Goal: Check status: Check status

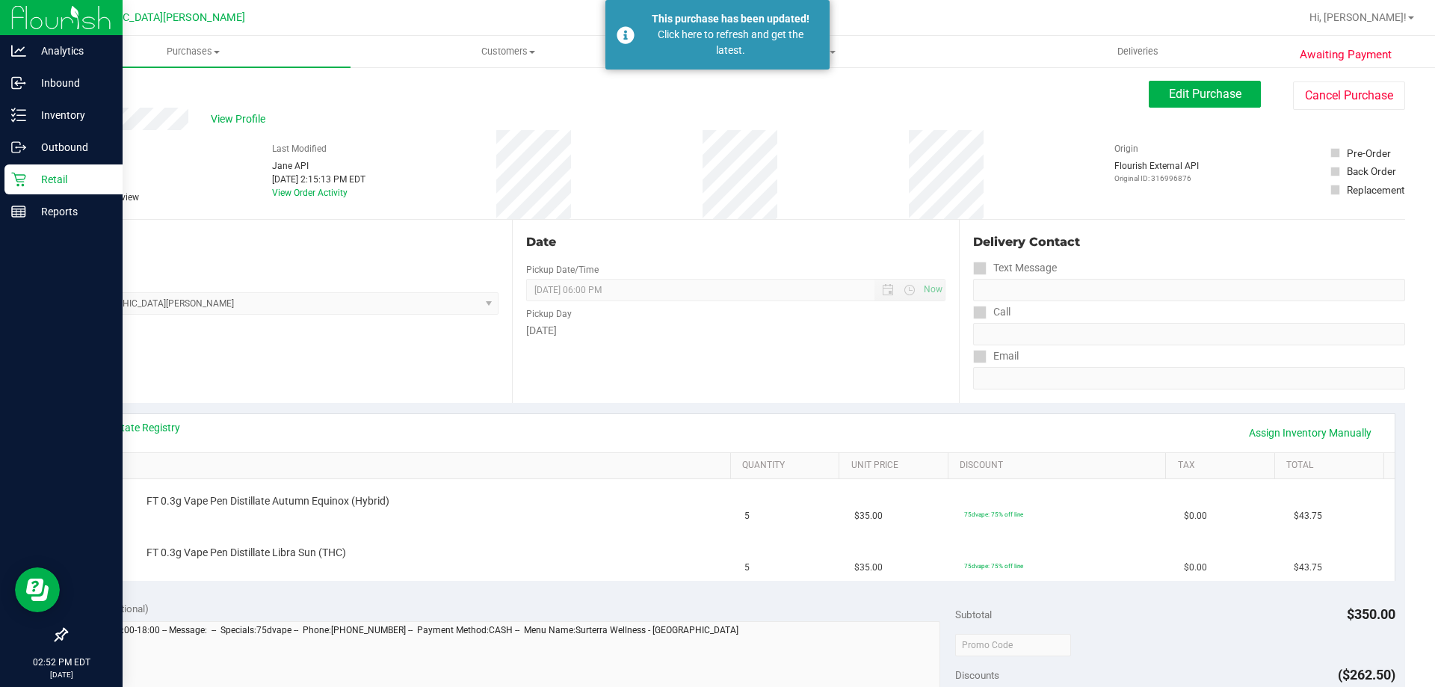
click at [28, 174] on p "Retail" at bounding box center [71, 179] width 90 height 18
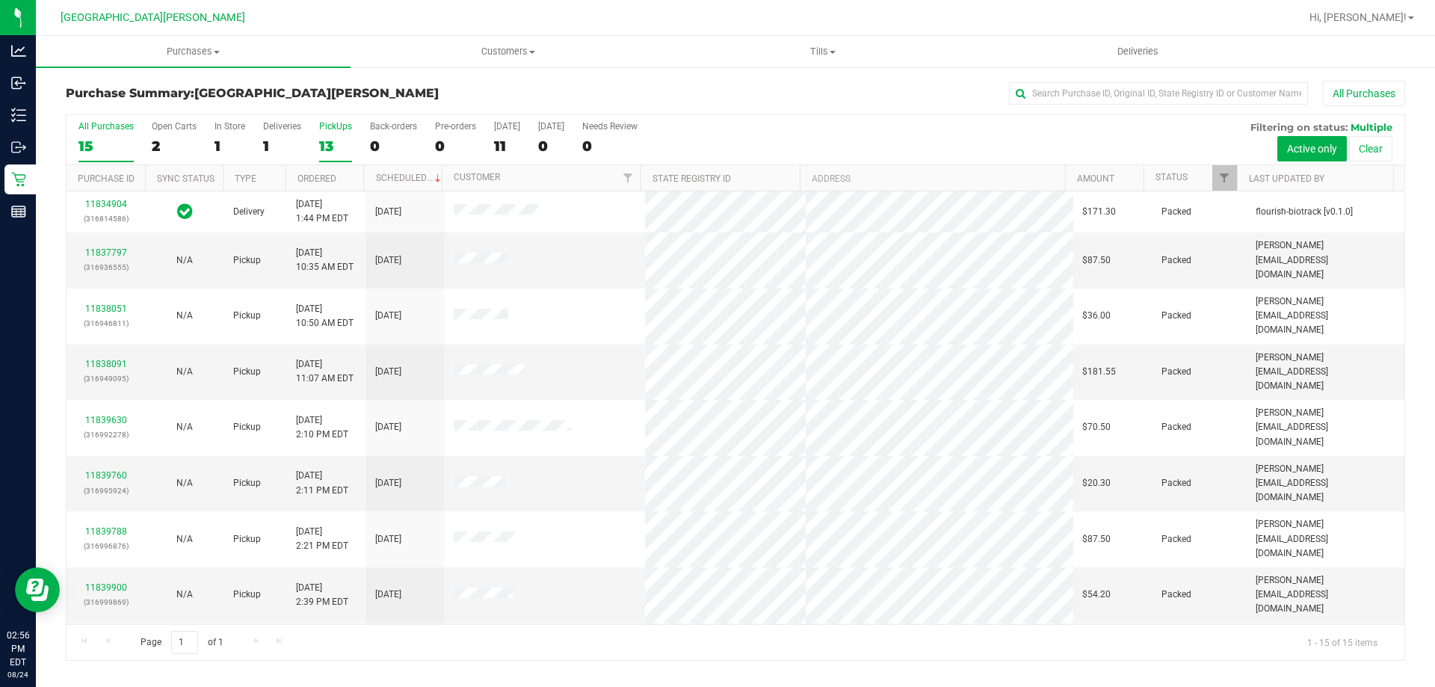
click at [326, 129] on div "PickUps" at bounding box center [335, 126] width 33 height 10
click at [0, 0] on input "PickUps 13" at bounding box center [0, 0] width 0 height 0
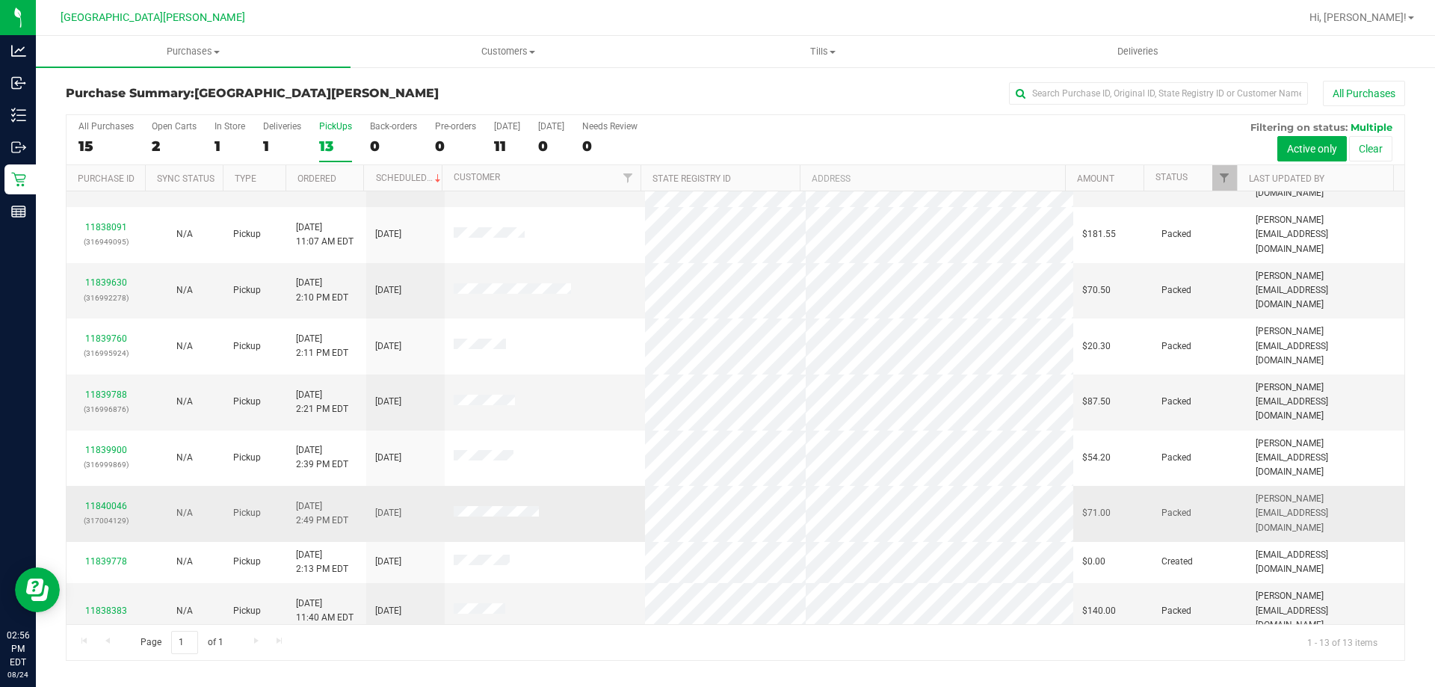
scroll to position [105, 0]
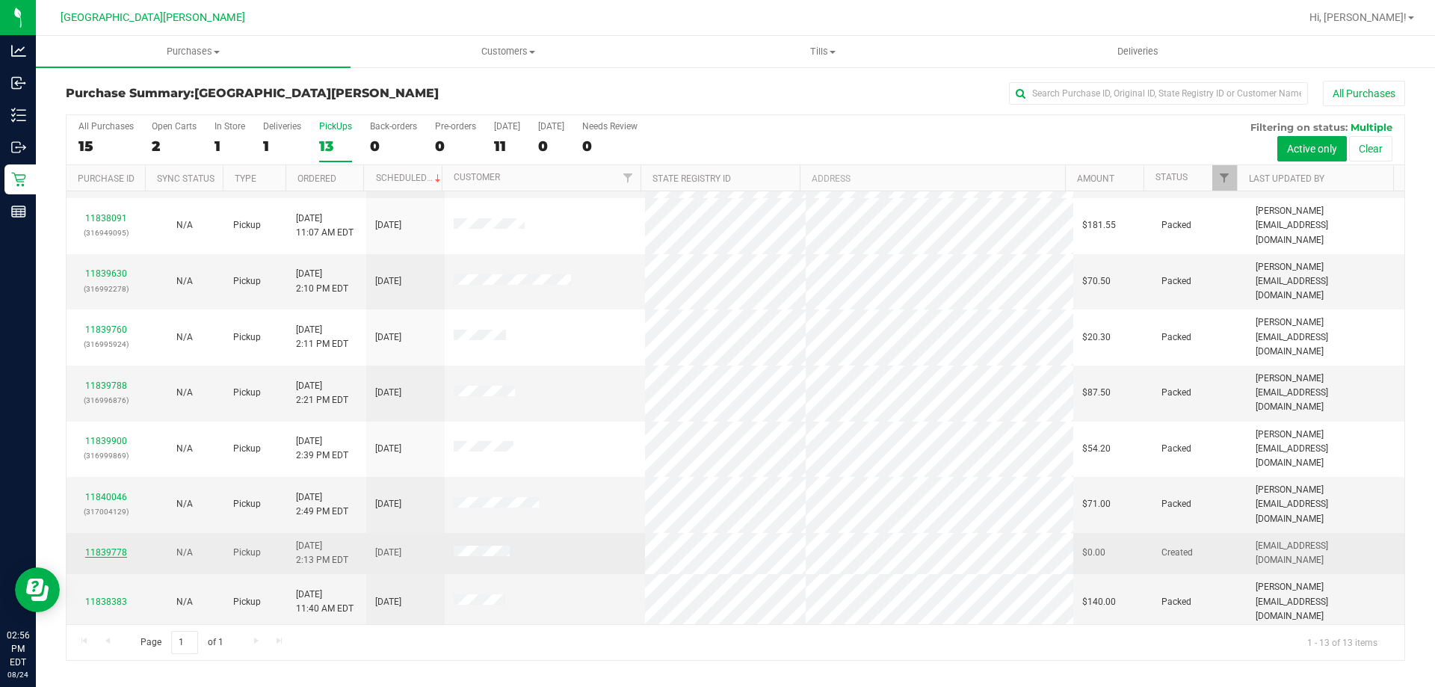
click at [110, 547] on link "11839778" at bounding box center [106, 552] width 42 height 10
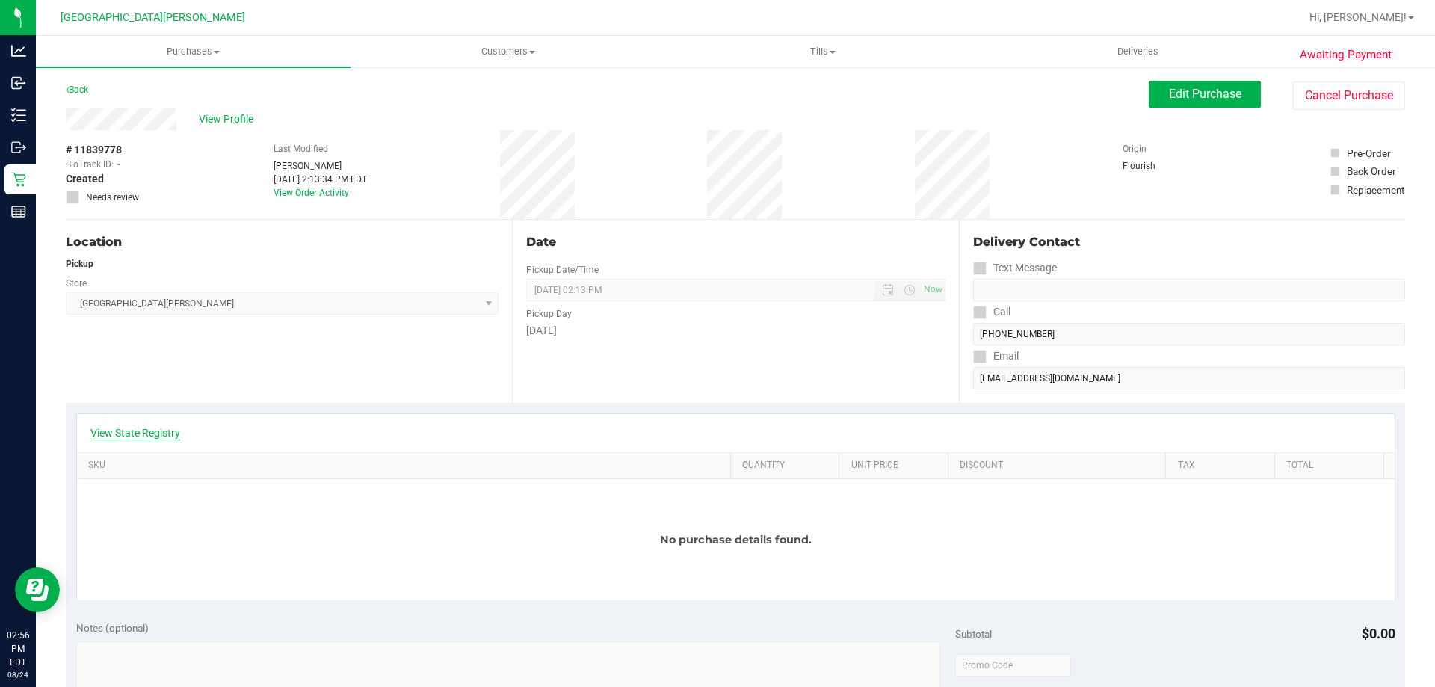
click at [159, 430] on link "View State Registry" at bounding box center [135, 432] width 90 height 15
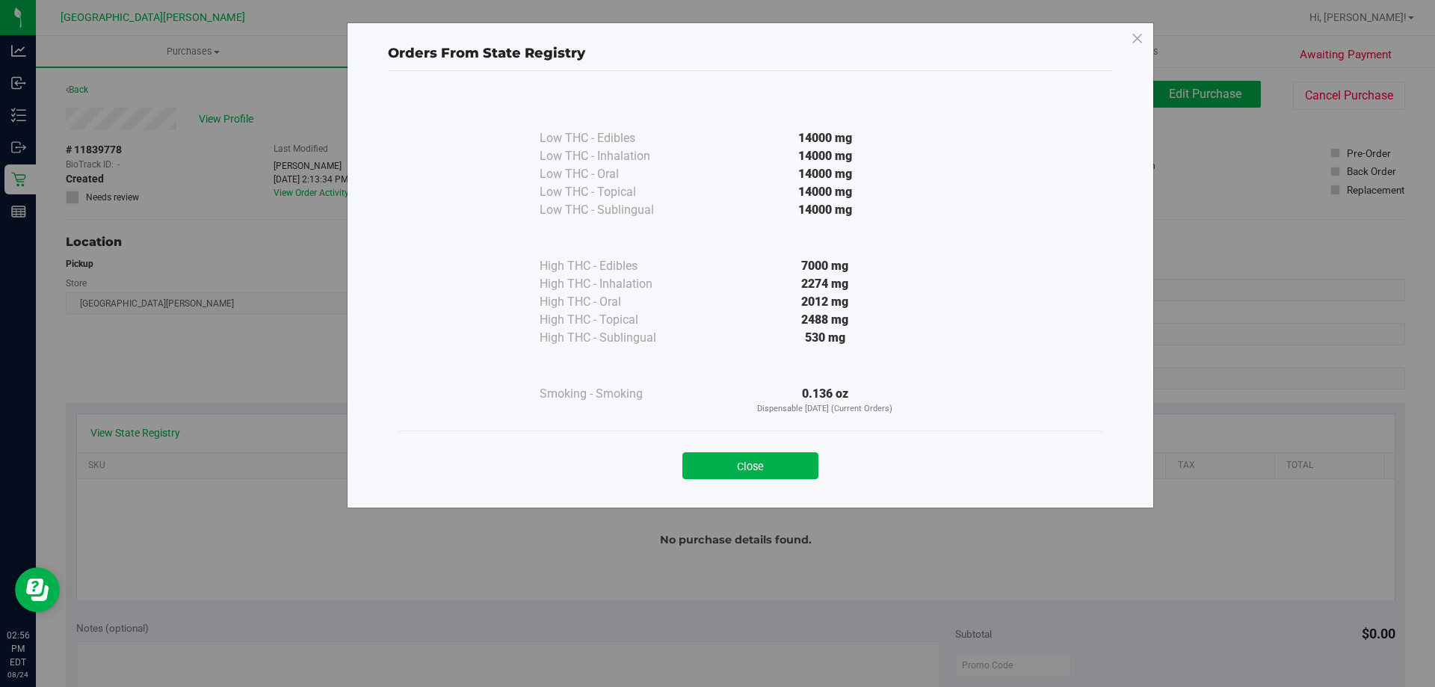
click at [775, 448] on div "Close" at bounding box center [750, 460] width 680 height 37
click at [785, 472] on button "Close" at bounding box center [750, 465] width 136 height 27
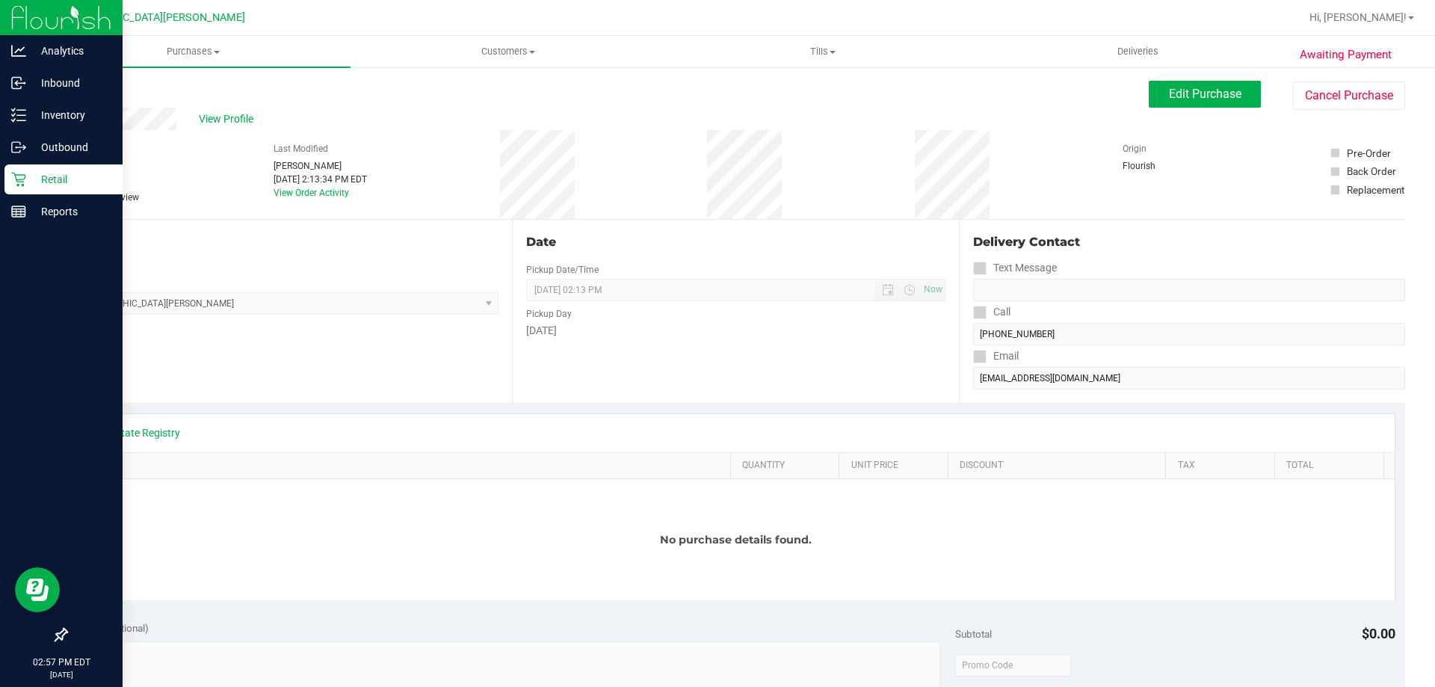
click at [42, 179] on p "Retail" at bounding box center [71, 179] width 90 height 18
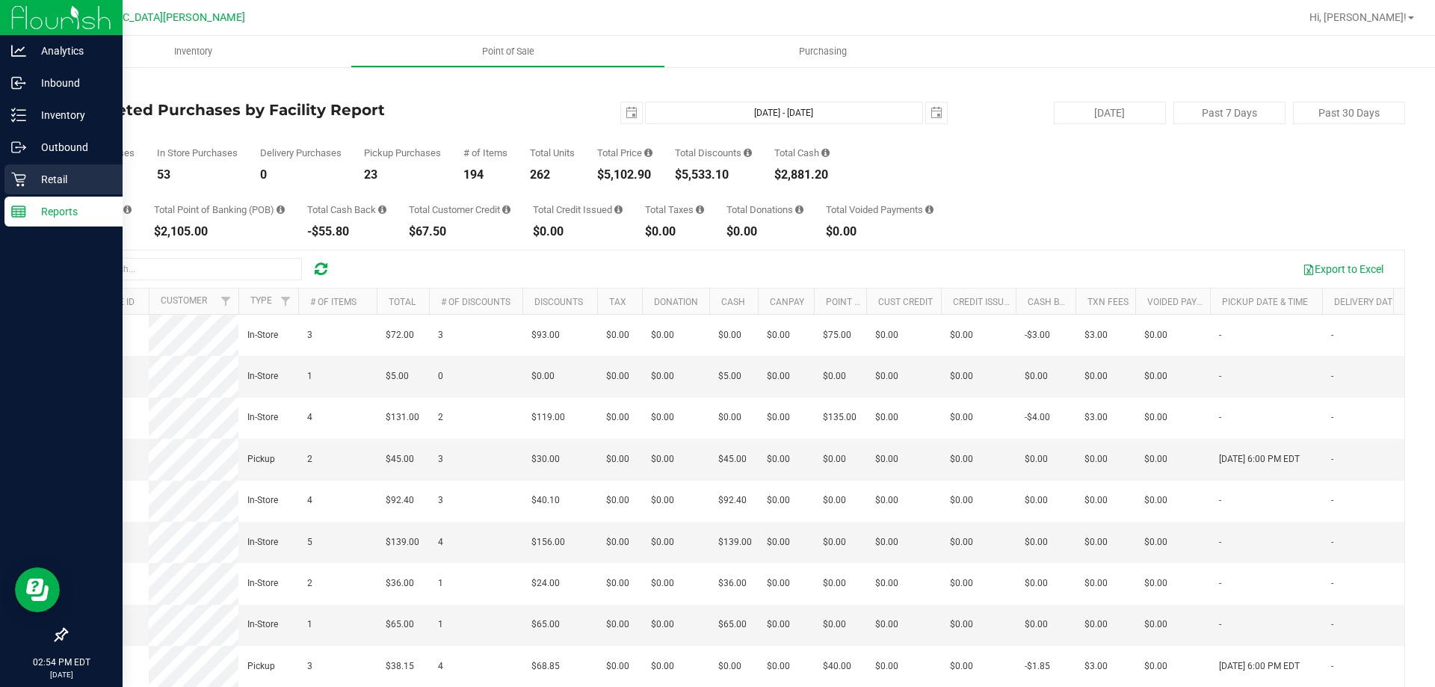
click at [22, 178] on icon at bounding box center [18, 179] width 15 height 15
